Goal: Book appointment/travel/reservation

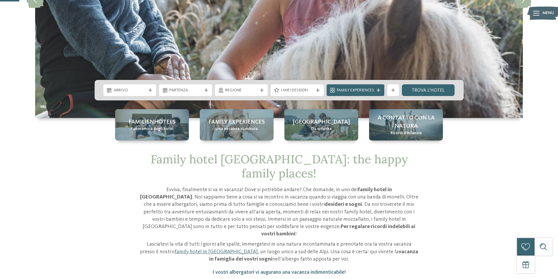
scroll to position [176, 0]
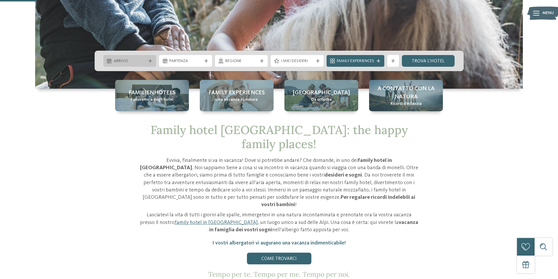
click at [143, 60] on span "Arrivo" at bounding box center [130, 61] width 33 height 6
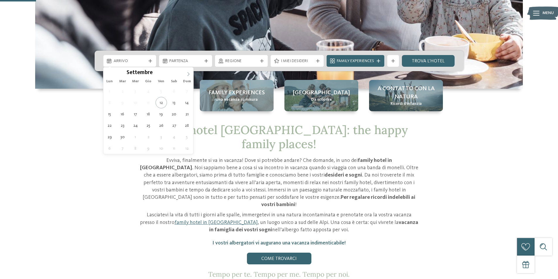
click at [185, 77] on span at bounding box center [189, 72] width 10 height 10
click at [186, 77] on span at bounding box center [189, 72] width 10 height 10
type div "31.12.2025"
type input "****"
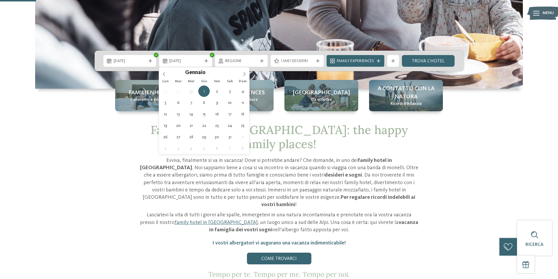
drag, startPoint x: 139, startPoint y: 137, endPoint x: 141, endPoint y: 132, distance: 5.4
type div "05.01.2026"
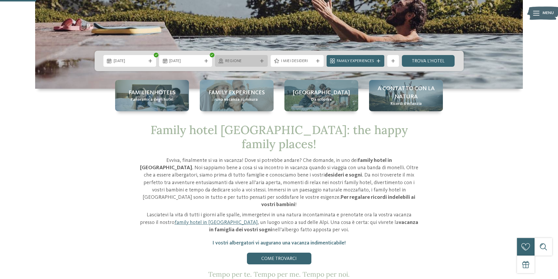
click at [231, 62] on span "Regione" at bounding box center [241, 61] width 33 height 6
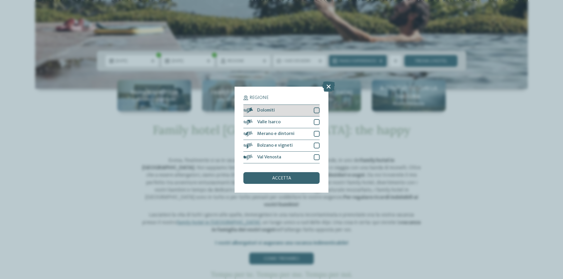
click at [316, 111] on div at bounding box center [317, 111] width 6 height 6
click at [299, 176] on div "accetta" at bounding box center [281, 178] width 76 height 12
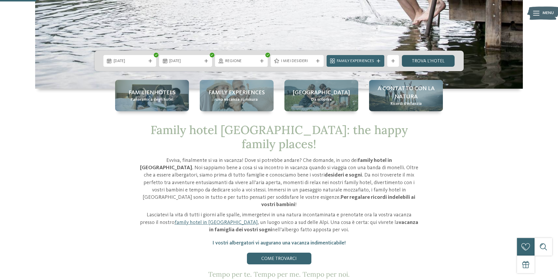
click at [427, 59] on link "trova l’hotel" at bounding box center [428, 61] width 53 height 12
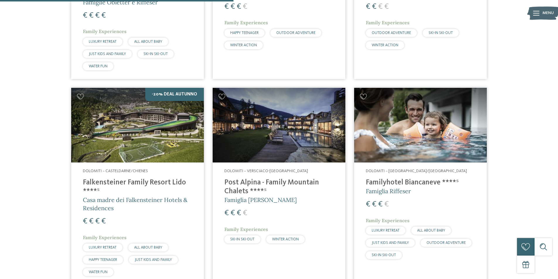
scroll to position [368, 0]
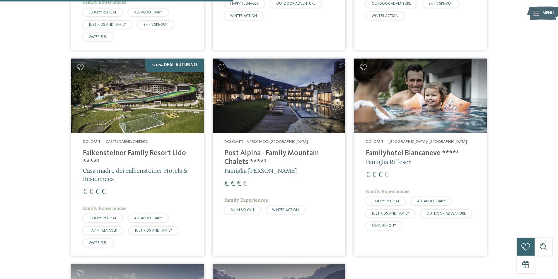
click at [434, 101] on img at bounding box center [420, 96] width 133 height 75
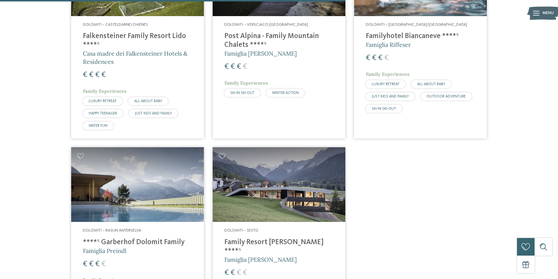
scroll to position [573, 0]
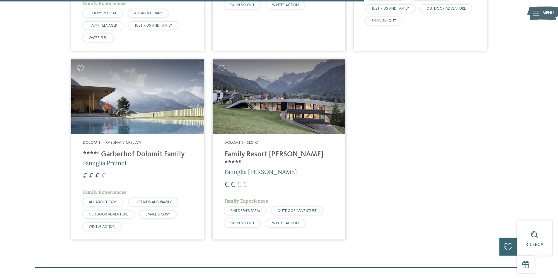
click at [159, 146] on div "Dolomiti – Rasun-Anterselva ****ˢ Garberhof Dolomit Family Famiglia Preindl € €…" at bounding box center [137, 187] width 133 height 106
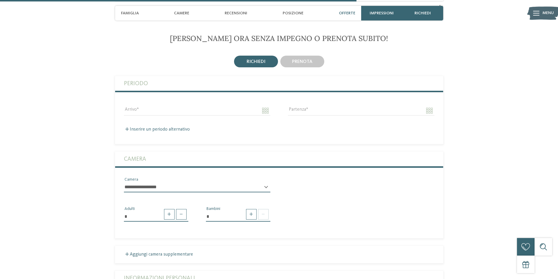
scroll to position [1143, 0]
